Goal: Information Seeking & Learning: Check status

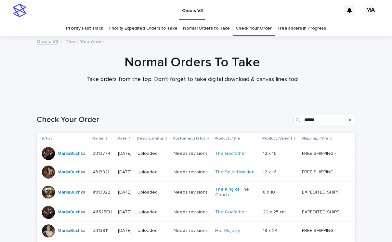
scroll to position [72, 0]
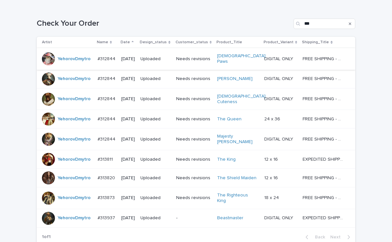
scroll to position [143, 0]
